Goal: Task Accomplishment & Management: Manage account settings

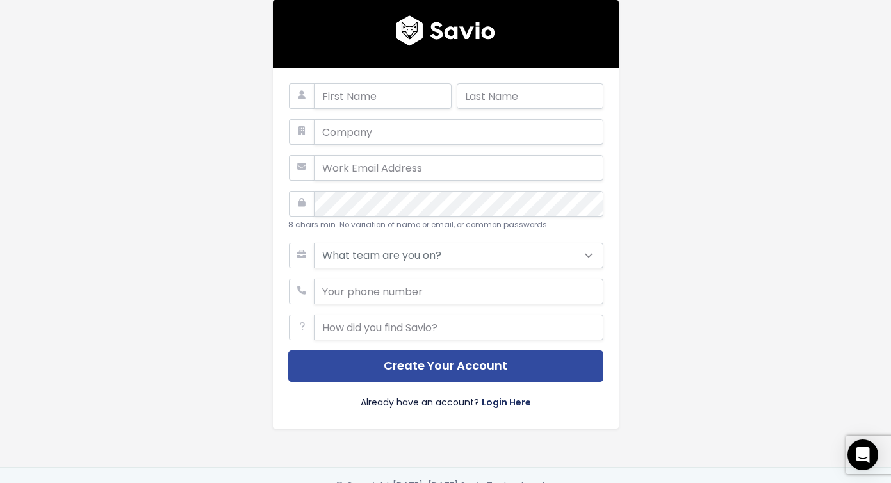
click at [488, 404] on link "Login Here" at bounding box center [506, 404] width 49 height 19
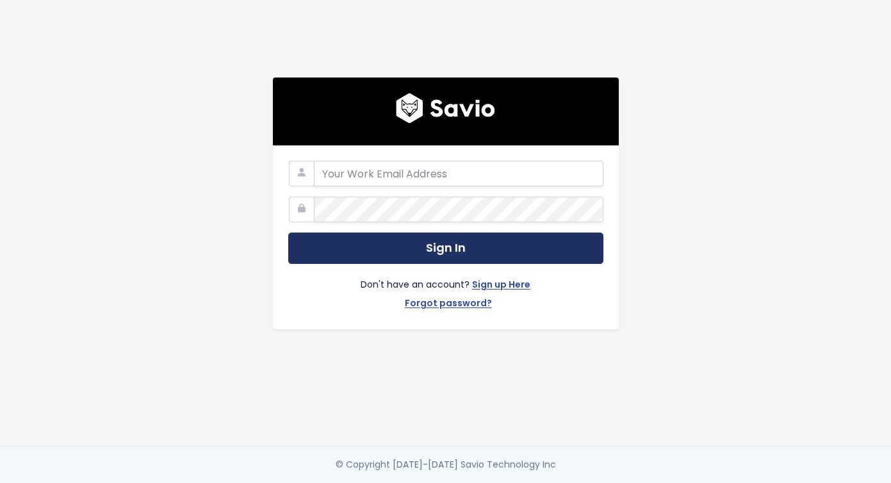
type input "sofie@pitch.io"
click at [425, 238] on button "Sign In" at bounding box center [445, 248] width 315 height 31
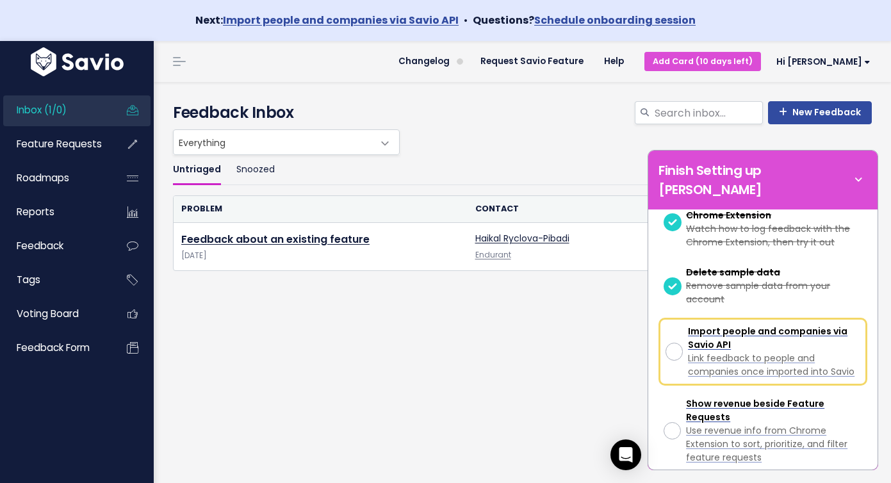
scroll to position [279, 0]
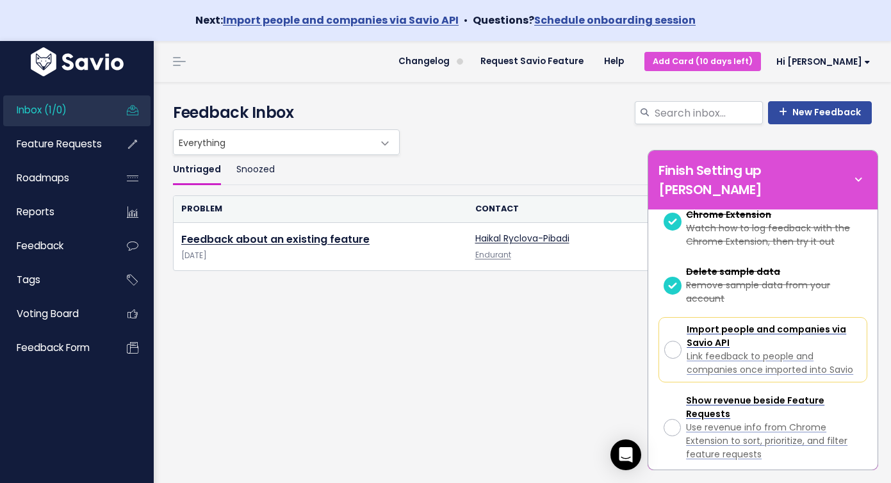
click at [299, 304] on div "Untriaged Snoozed Problem Contact Feature Feedback about an existing feature [D…" at bounding box center [522, 264] width 718 height 219
click at [863, 173] on icon at bounding box center [859, 180] width 18 height 14
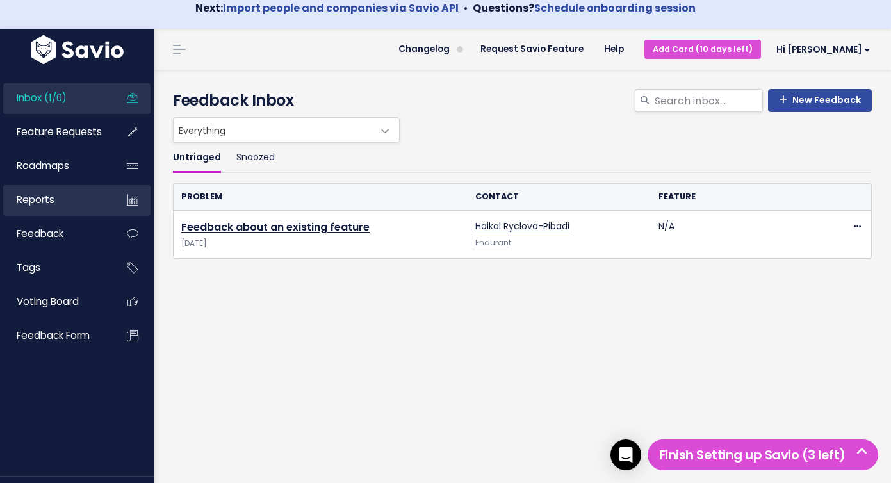
scroll to position [41, 0]
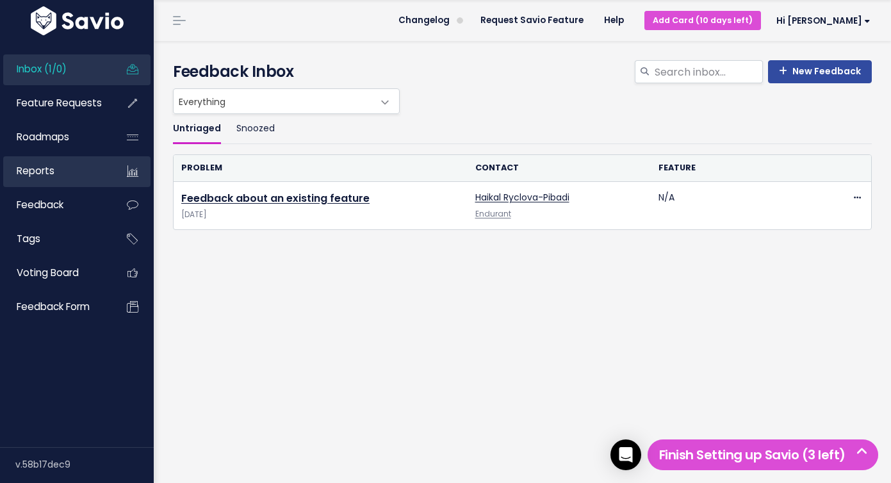
click at [86, 213] on link "Feedback" at bounding box center [54, 204] width 103 height 29
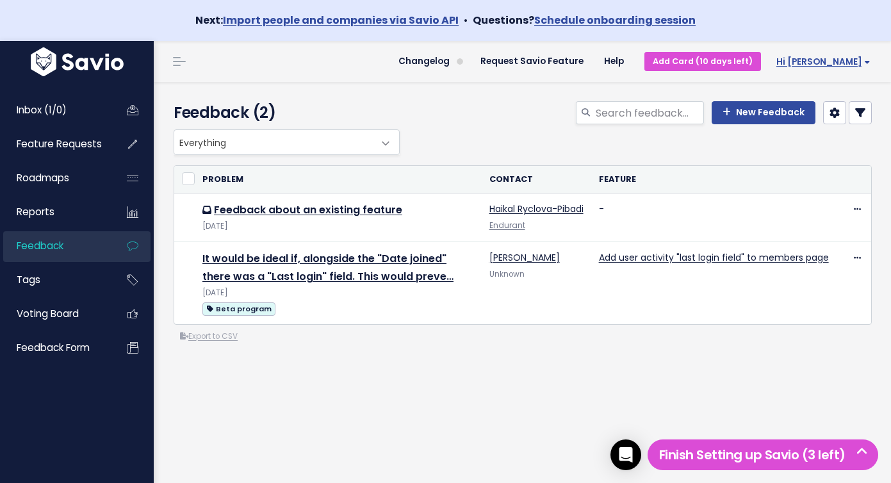
click at [823, 58] on link "Hi [PERSON_NAME]" at bounding box center [821, 62] width 120 height 20
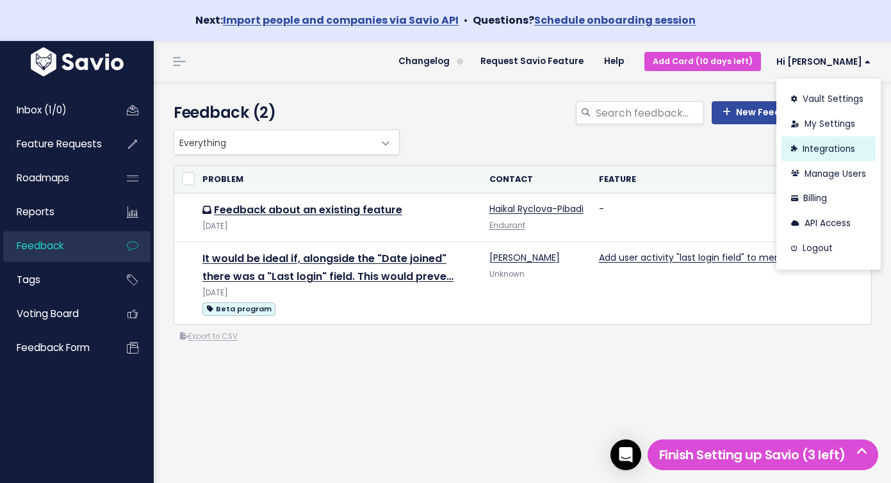
click at [823, 144] on link "Integrations" at bounding box center [829, 148] width 94 height 25
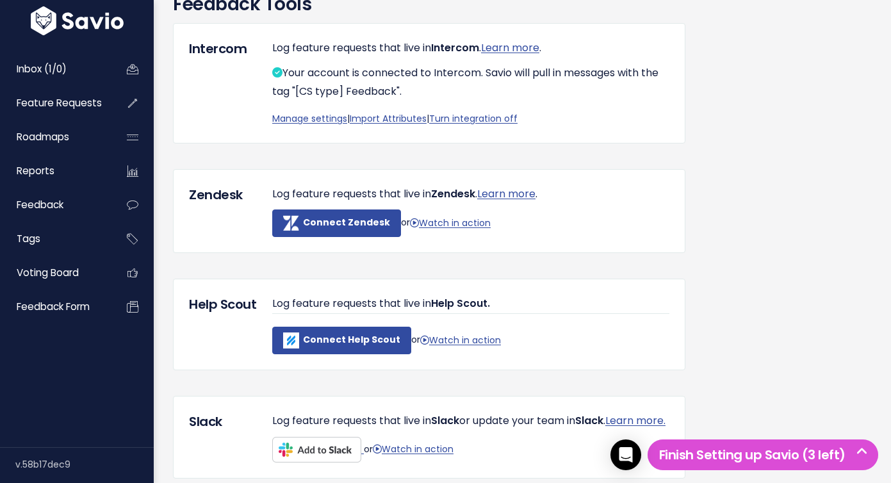
scroll to position [168, 0]
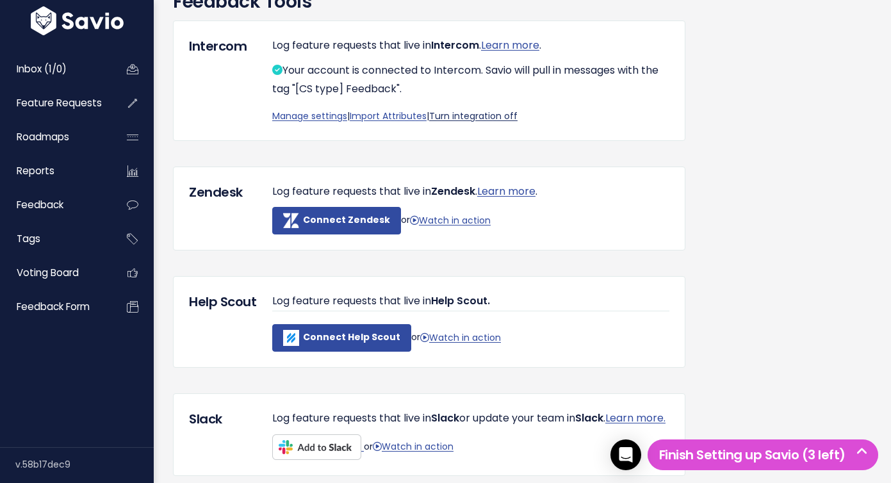
click at [491, 118] on link "Turn integration off" at bounding box center [473, 116] width 88 height 13
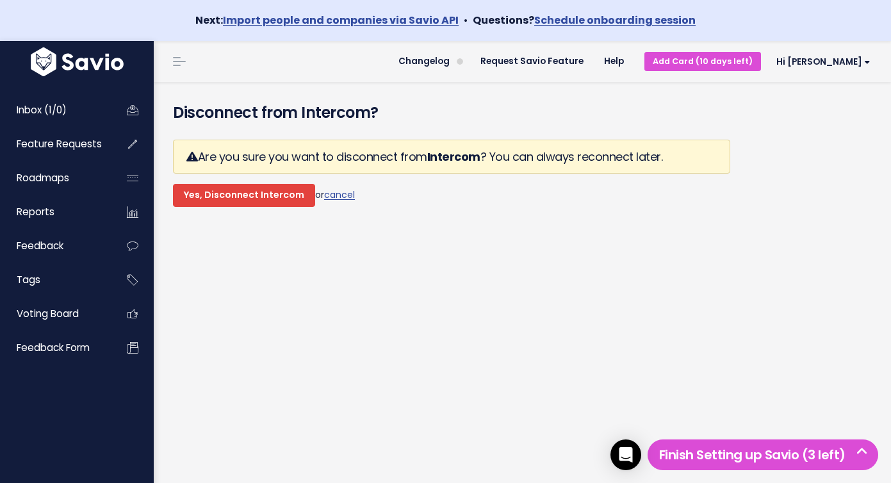
click at [268, 204] on input "Yes, Disconnect Intercom" at bounding box center [244, 195] width 142 height 23
